Goal: Find specific page/section: Find specific page/section

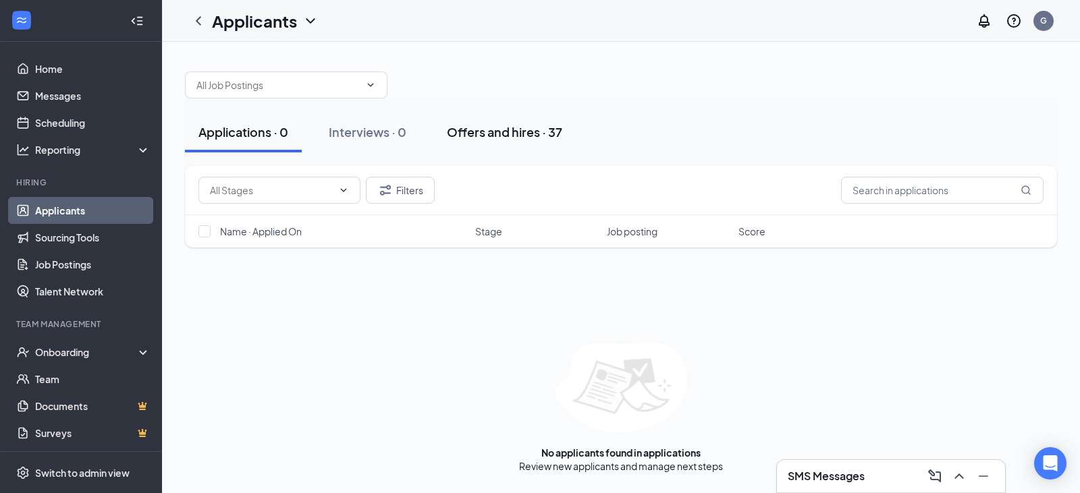
click at [516, 132] on div "Offers and hires · 37" at bounding box center [504, 131] width 115 height 17
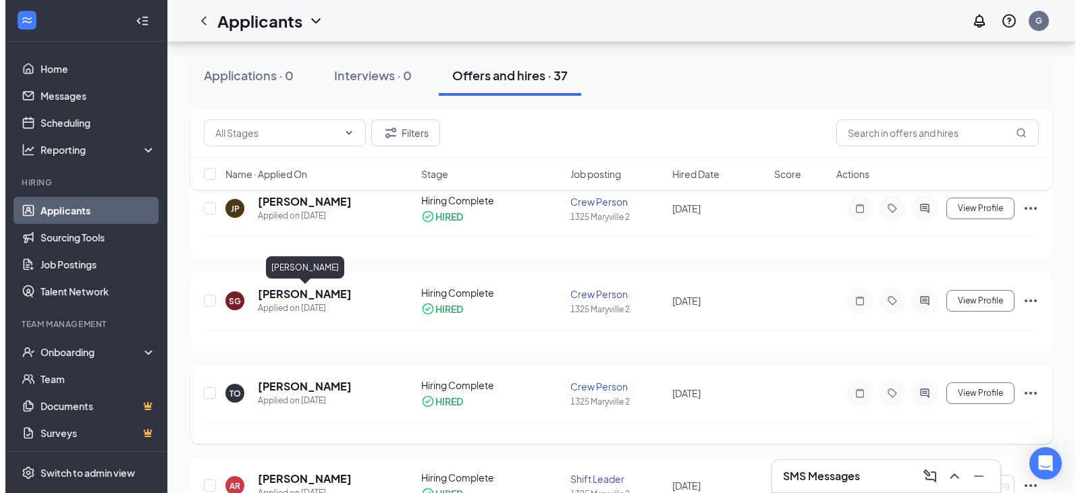
scroll to position [540, 0]
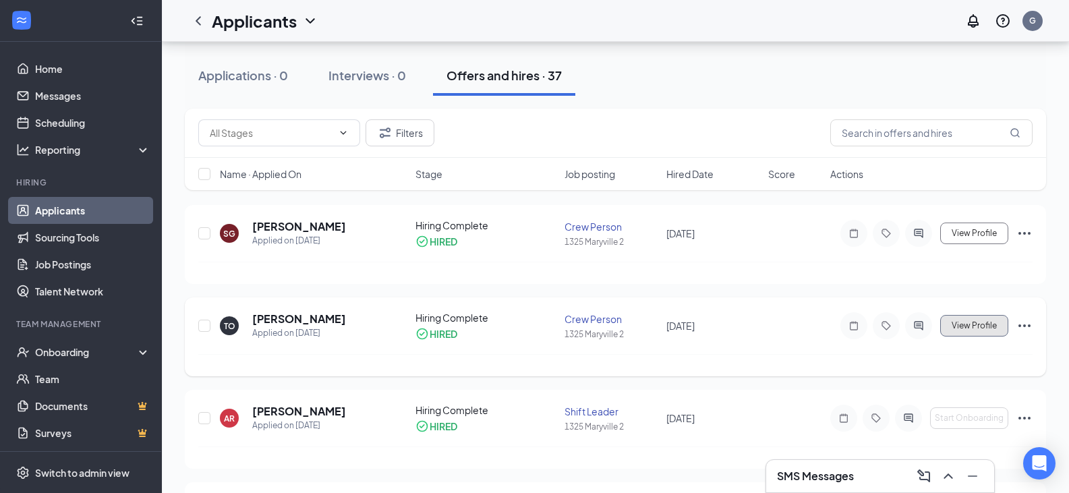
click at [949, 331] on button "View Profile" at bounding box center [975, 326] width 68 height 22
